Goal: Task Accomplishment & Management: Manage account settings

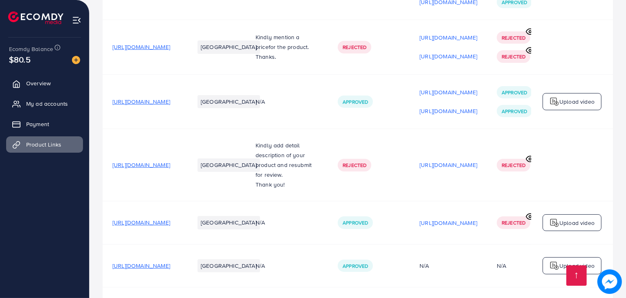
scroll to position [1320, 0]
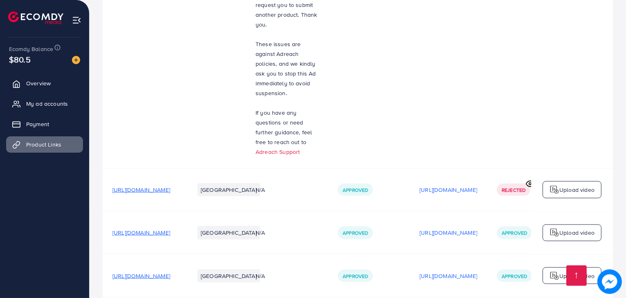
click at [170, 272] on span "https://www.shoeline.shop/collections/loafer-brown-comfort" at bounding box center [141, 276] width 58 height 8
click at [37, 103] on span "My ad accounts" at bounding box center [49, 104] width 42 height 8
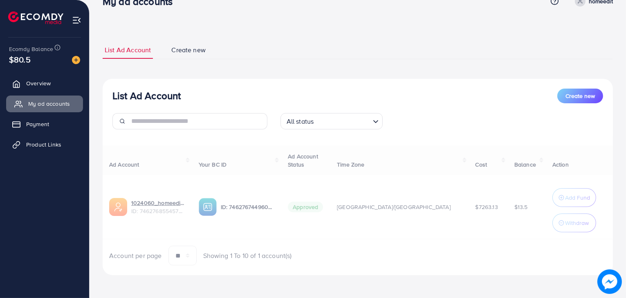
scroll to position [0, 0]
